Goal: Information Seeking & Learning: Learn about a topic

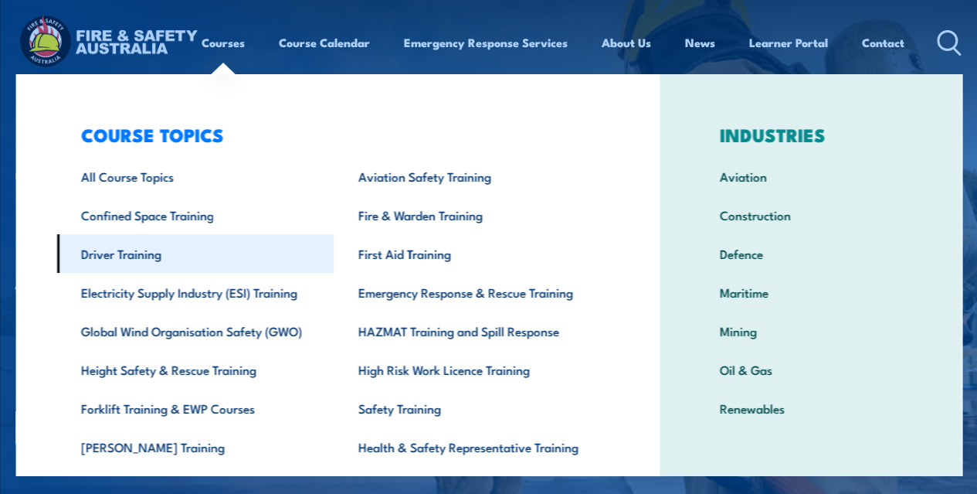
click at [181, 260] on link "Driver Training" at bounding box center [194, 253] width 277 height 39
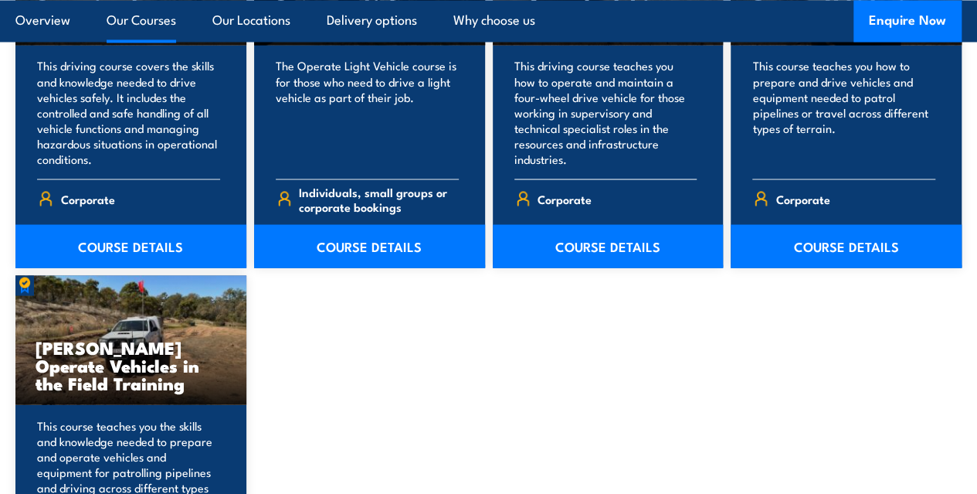
scroll to position [1390, 0]
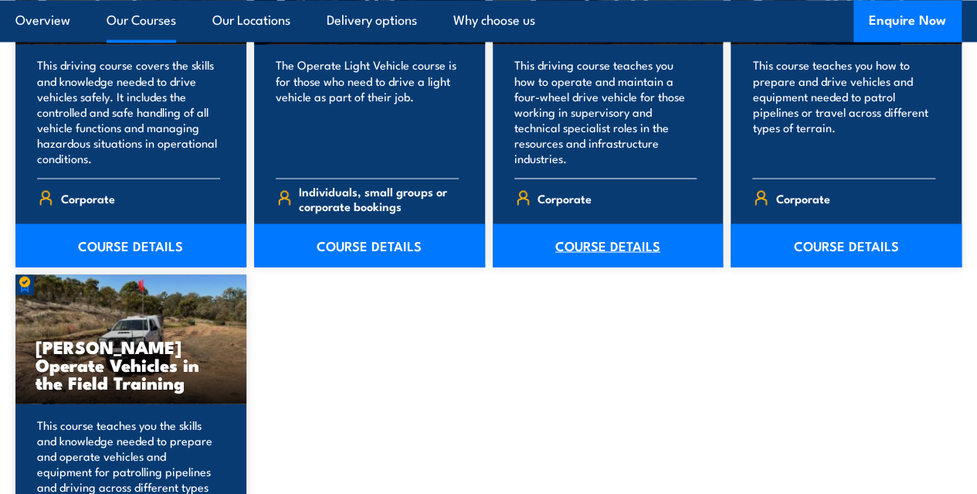
click at [613, 266] on link "COURSE DETAILS" at bounding box center [608, 244] width 231 height 43
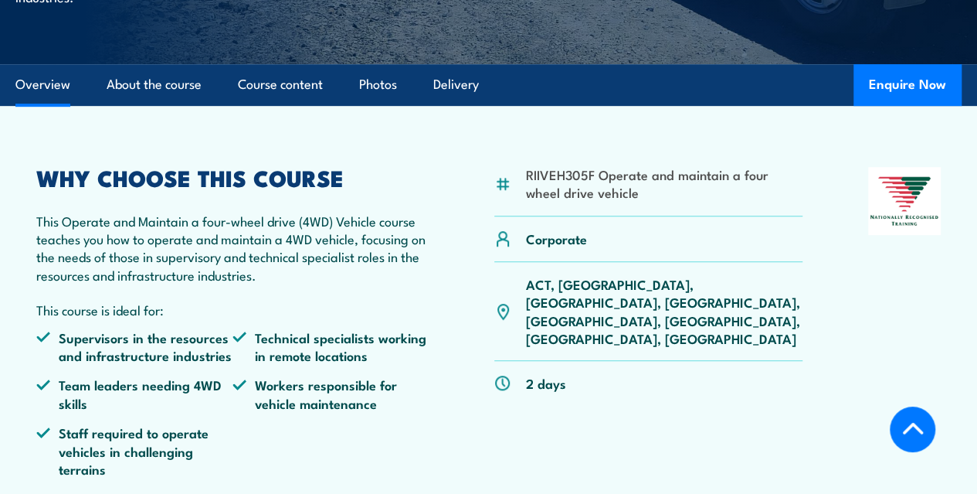
scroll to position [423, 0]
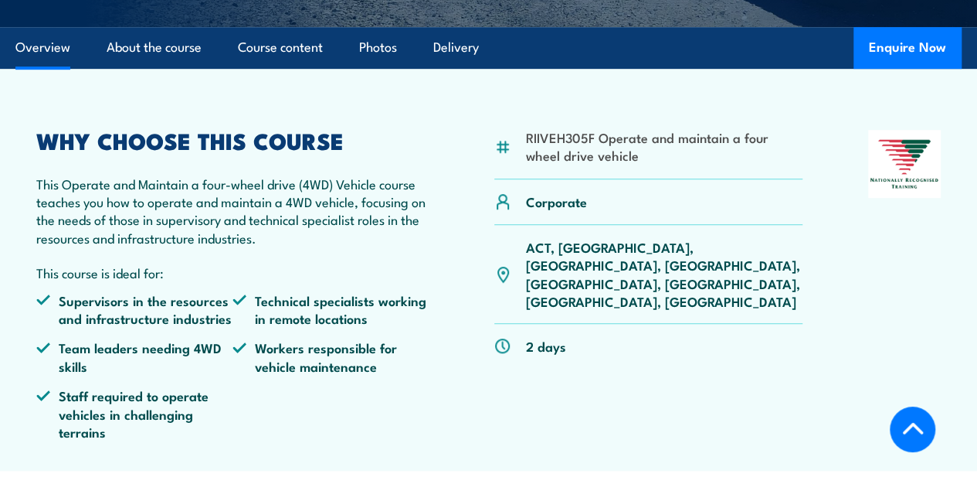
click at [348, 247] on p "This Operate and Maintain a four-wheel drive (4WD) Vehicle course teaches you h…" at bounding box center [232, 211] width 392 height 73
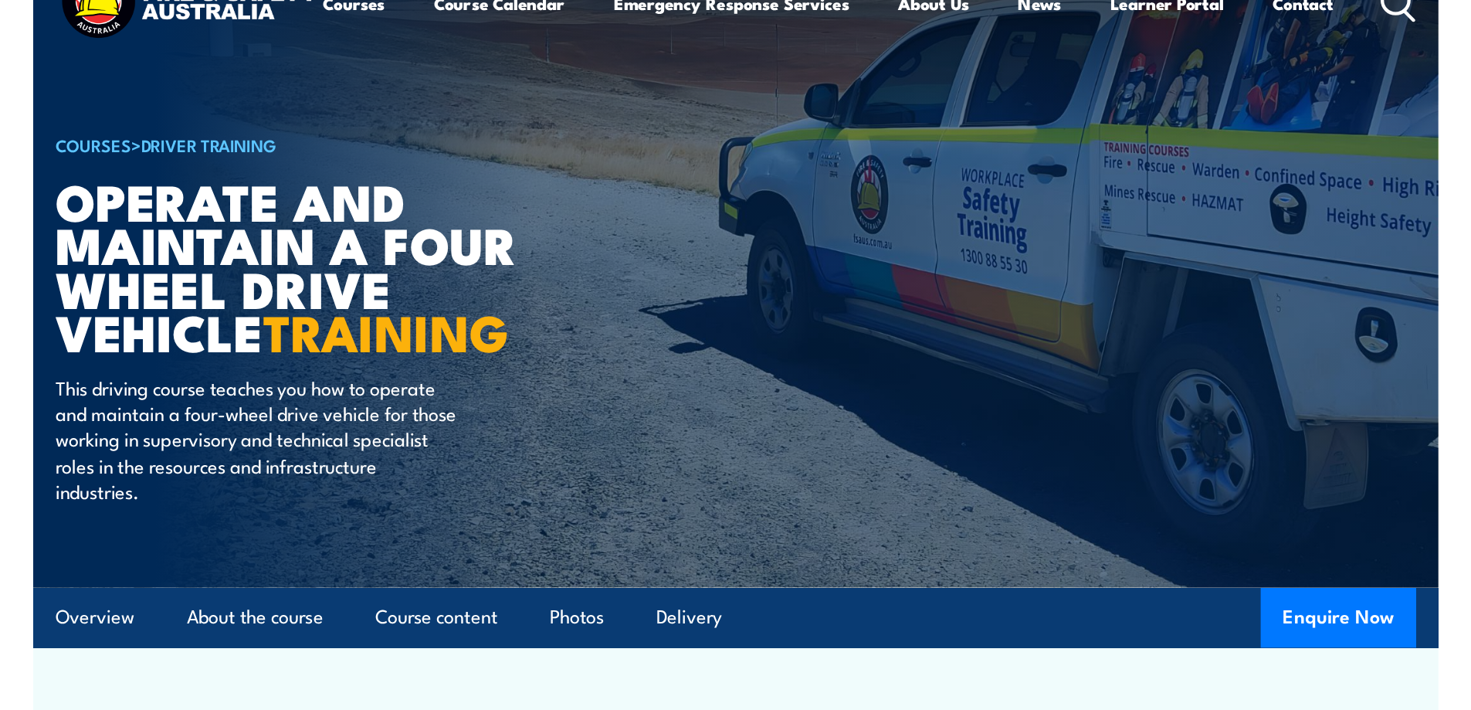
scroll to position [0, 0]
